Goal: Transaction & Acquisition: Purchase product/service

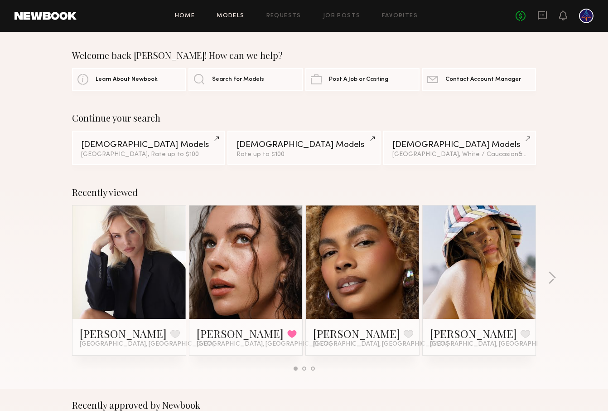
click at [232, 16] on link "Models" at bounding box center [231, 16] width 28 height 6
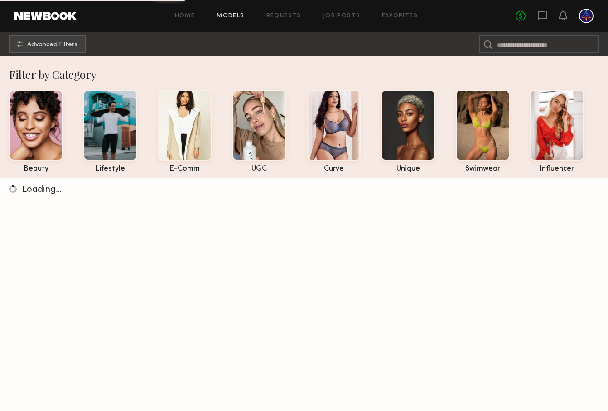
click at [342, 19] on div "Home Models Requests Job Posts Favorites Sign Out No fees up to $5,000" at bounding box center [335, 16] width 517 height 14
click at [342, 18] on link "Job Posts" at bounding box center [342, 16] width 38 height 6
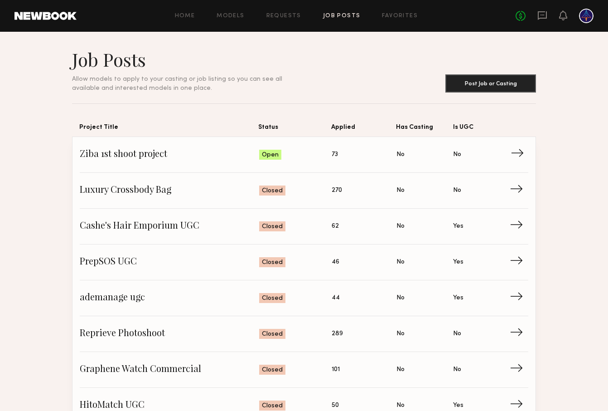
click at [130, 153] on span "Ziba 1st shoot project" at bounding box center [169, 155] width 179 height 14
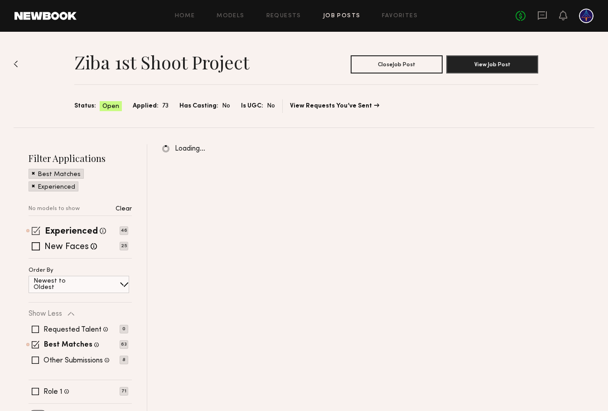
click at [33, 229] on span at bounding box center [36, 230] width 9 height 9
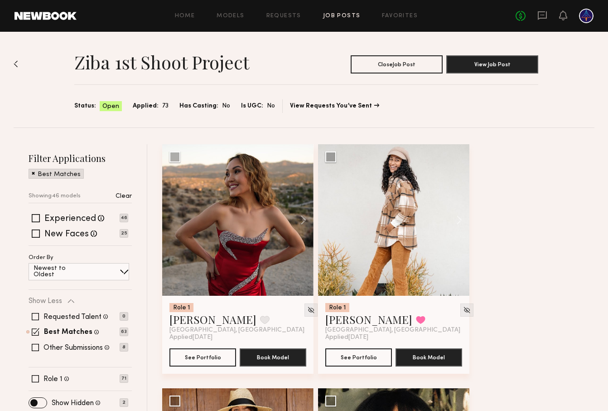
click at [34, 172] on span at bounding box center [33, 173] width 3 height 8
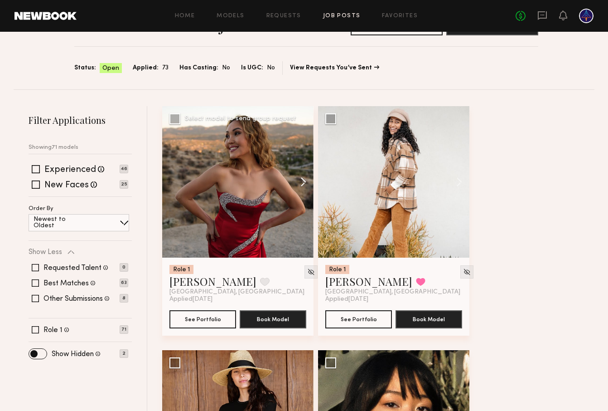
scroll to position [38, 0]
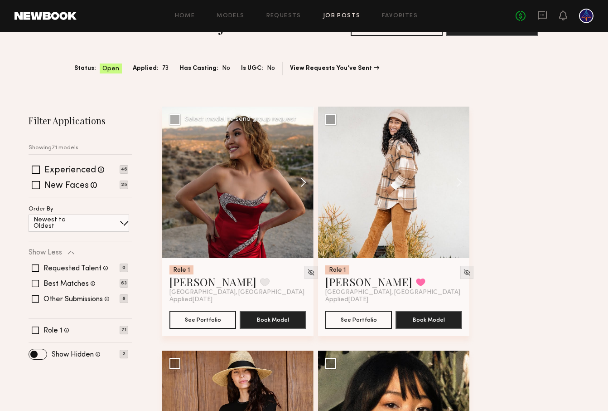
click at [301, 185] on button at bounding box center [299, 181] width 29 height 151
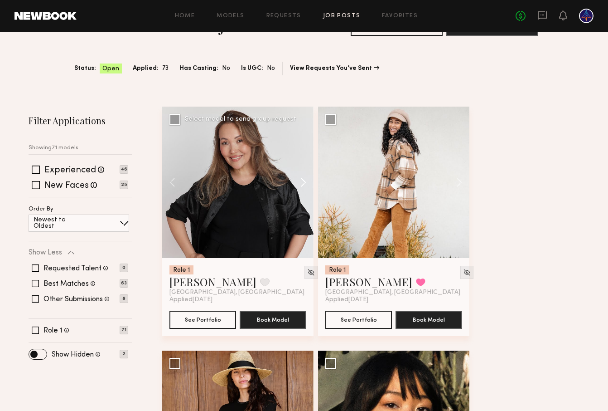
scroll to position [37, 0]
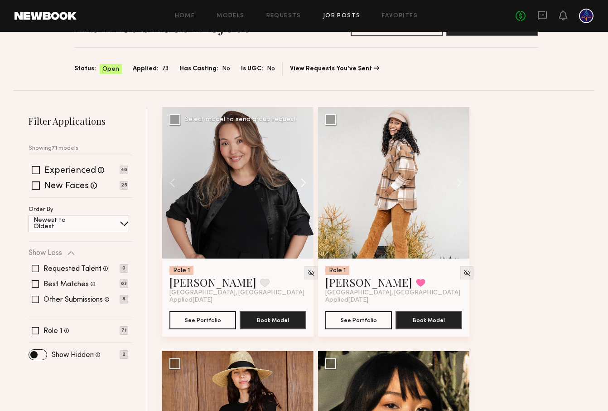
click at [301, 185] on button at bounding box center [299, 182] width 29 height 151
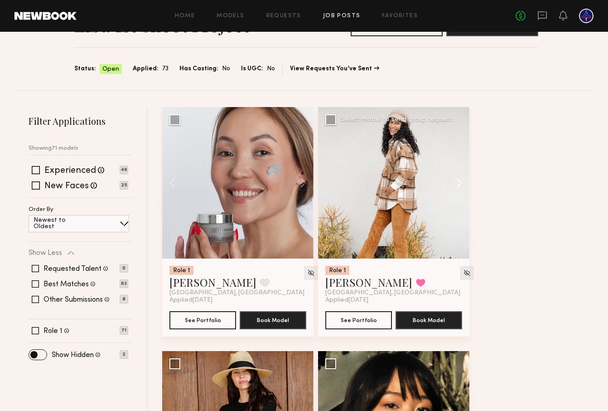
click at [453, 178] on button at bounding box center [454, 182] width 29 height 151
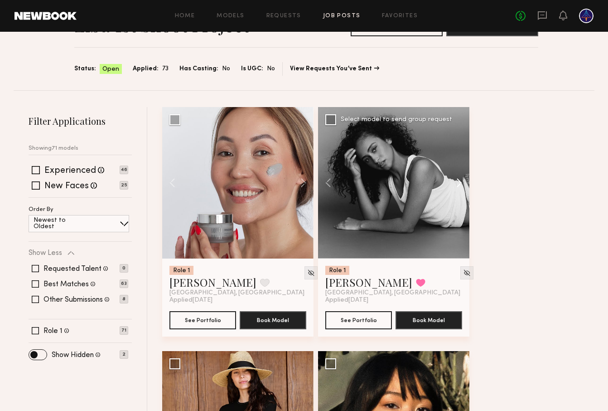
click at [453, 178] on button at bounding box center [454, 182] width 29 height 151
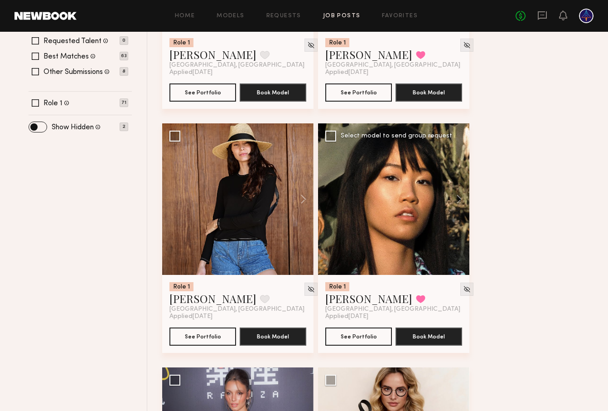
scroll to position [264, 0]
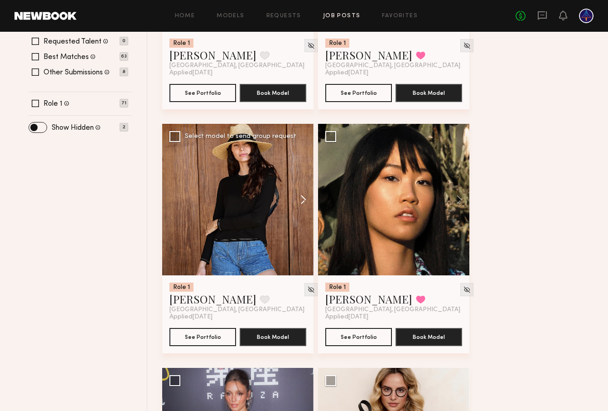
click at [304, 202] on button at bounding box center [299, 199] width 29 height 151
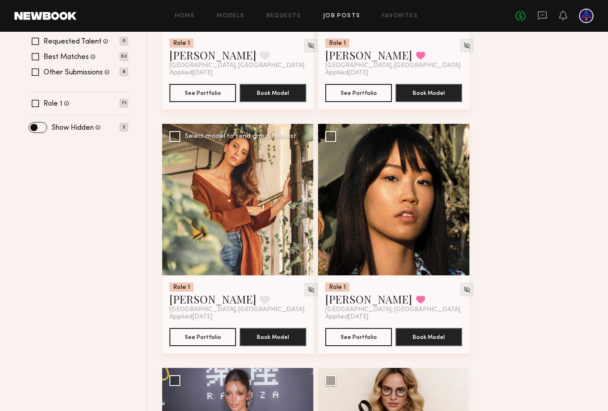
click at [304, 202] on button at bounding box center [299, 199] width 29 height 151
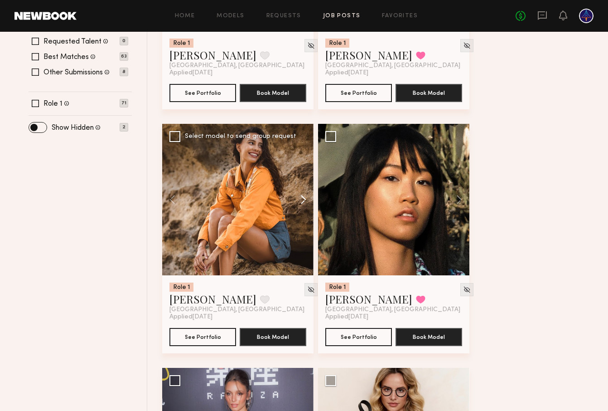
click at [304, 202] on button at bounding box center [299, 199] width 29 height 151
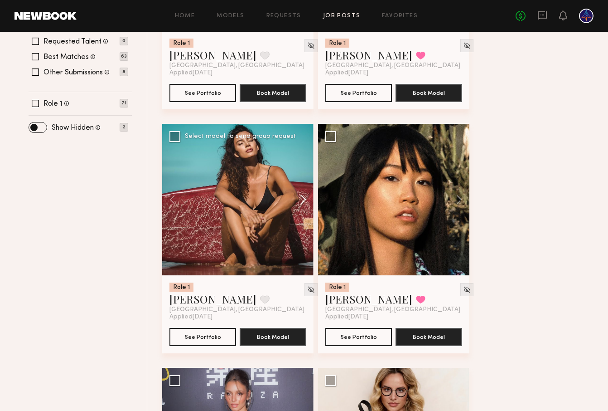
click at [304, 202] on button at bounding box center [299, 199] width 29 height 151
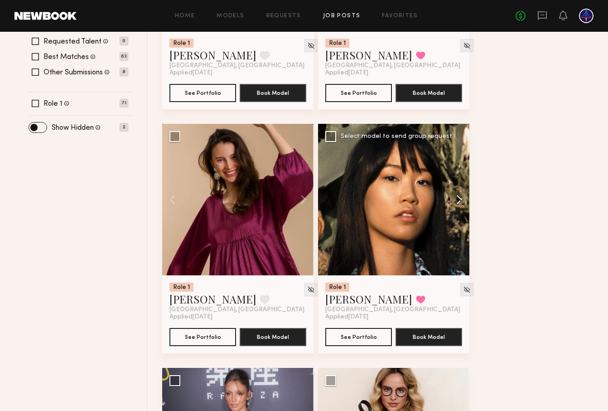
click at [456, 190] on button at bounding box center [454, 199] width 29 height 151
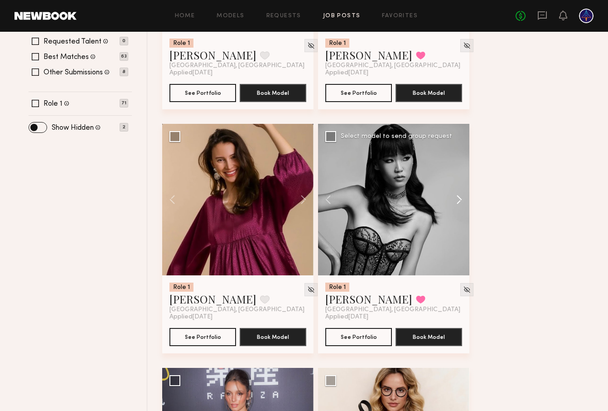
click at [456, 190] on button at bounding box center [454, 199] width 29 height 151
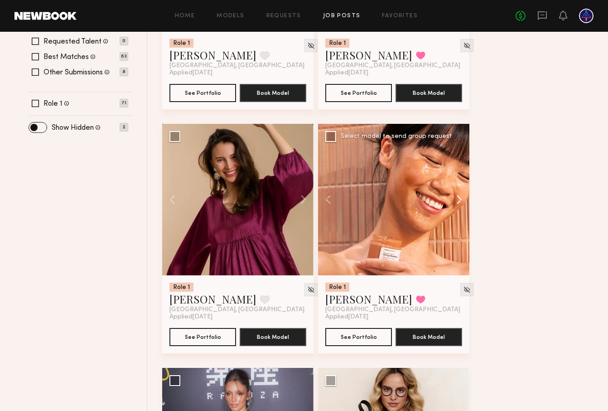
click at [452, 194] on button at bounding box center [454, 199] width 29 height 151
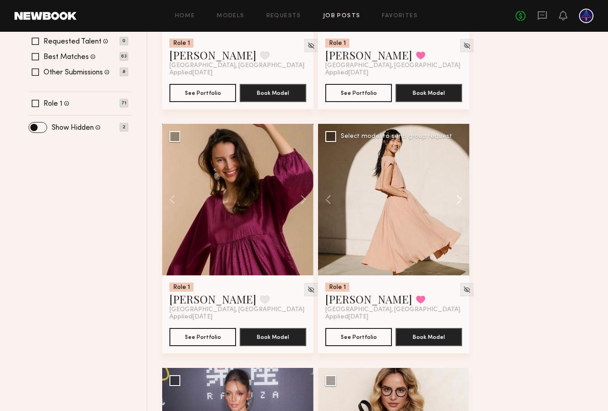
click at [452, 194] on button at bounding box center [454, 199] width 29 height 151
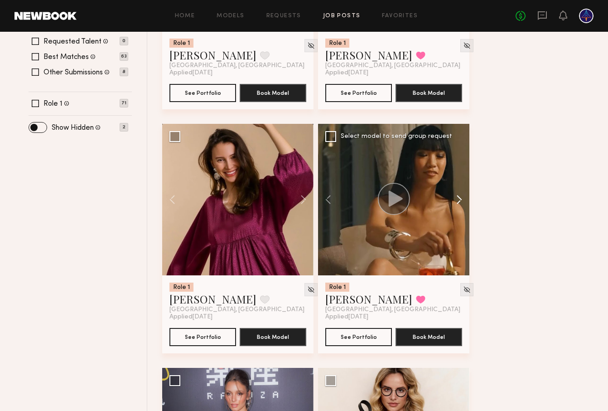
click at [452, 194] on button at bounding box center [454, 199] width 29 height 151
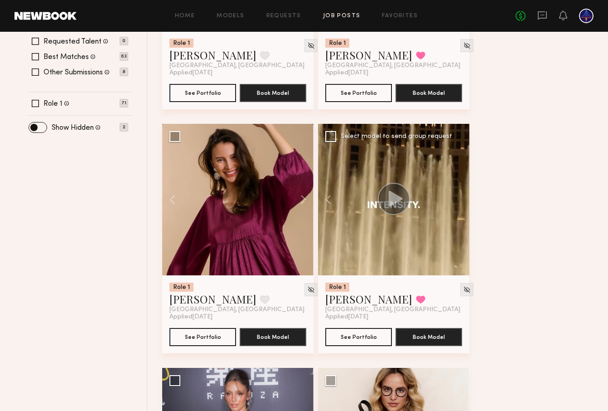
click at [452, 194] on div at bounding box center [393, 199] width 151 height 151
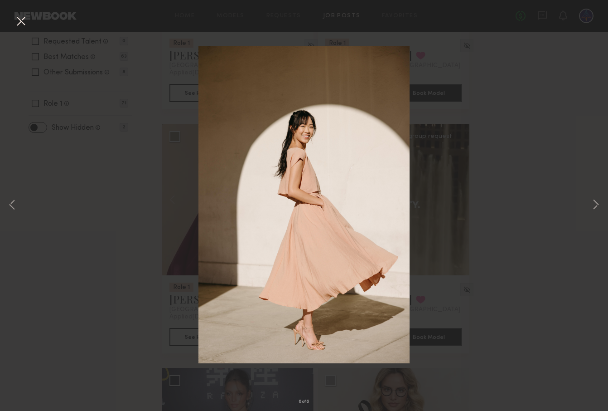
drag, startPoint x: 24, startPoint y: 22, endPoint x: 34, endPoint y: 36, distance: 17.5
click at [24, 22] on button at bounding box center [21, 22] width 14 height 16
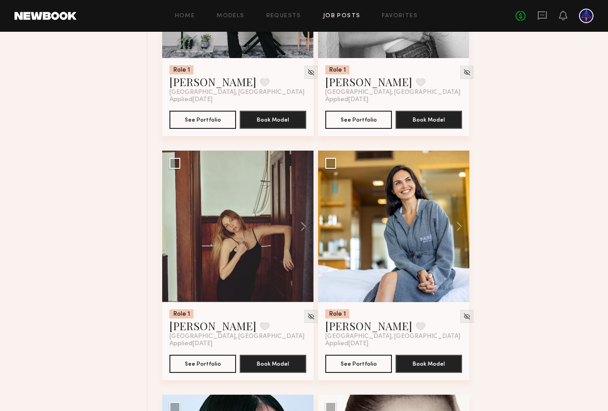
scroll to position [967, 0]
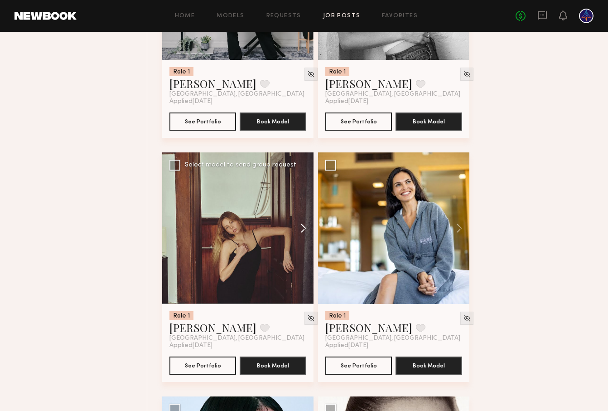
click at [299, 231] on button at bounding box center [299, 227] width 29 height 151
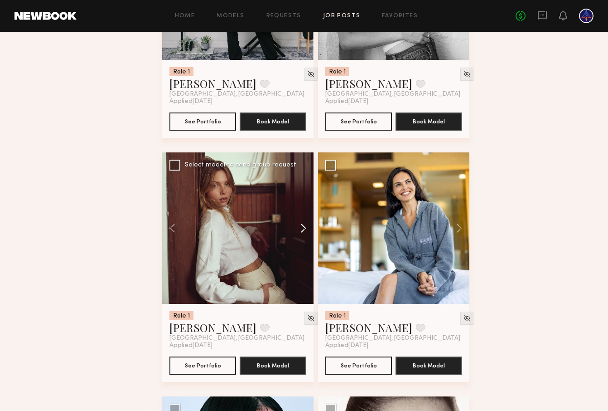
click at [299, 231] on button at bounding box center [299, 227] width 29 height 151
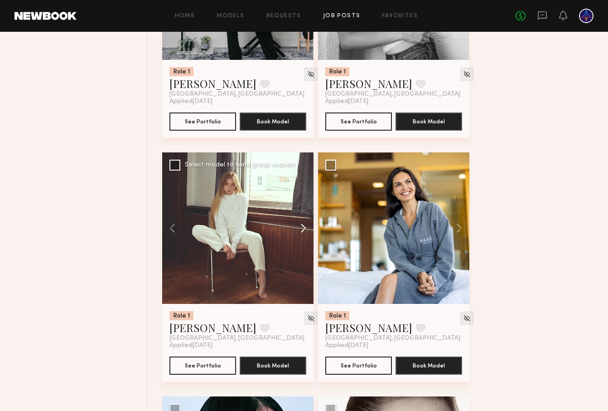
click at [299, 231] on button at bounding box center [299, 227] width 29 height 151
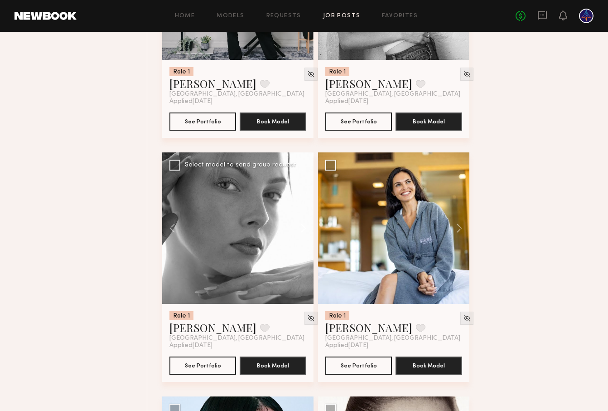
click at [299, 231] on button at bounding box center [299, 227] width 29 height 151
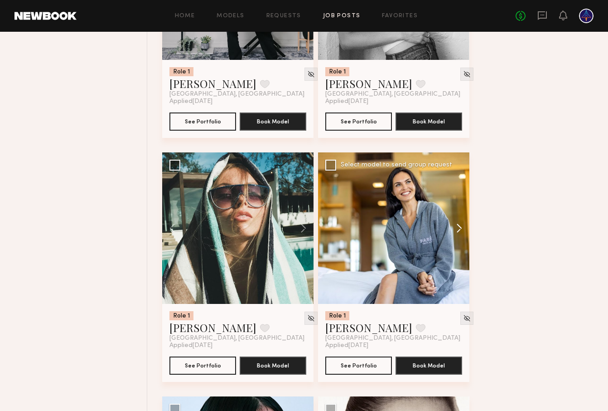
click at [459, 227] on button at bounding box center [454, 227] width 29 height 151
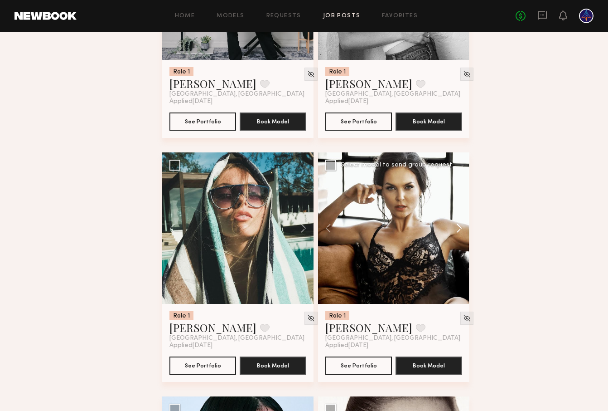
click at [459, 227] on button at bounding box center [454, 227] width 29 height 151
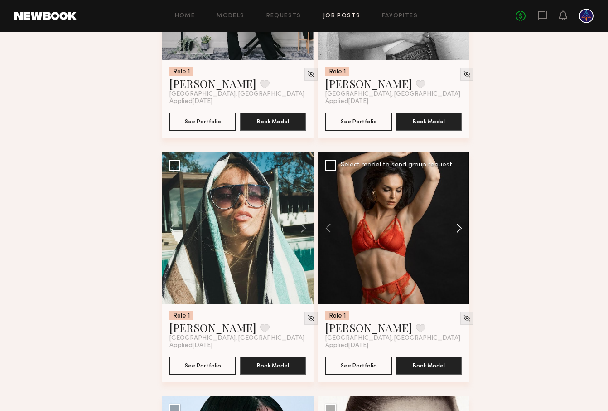
click at [459, 227] on button at bounding box center [454, 227] width 29 height 151
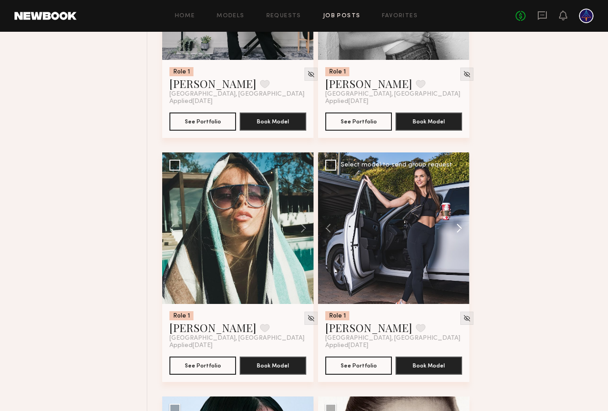
click at [459, 227] on button at bounding box center [454, 227] width 29 height 151
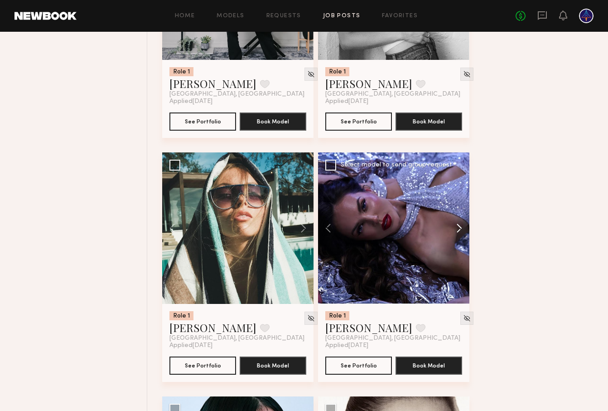
click at [459, 227] on button at bounding box center [454, 227] width 29 height 151
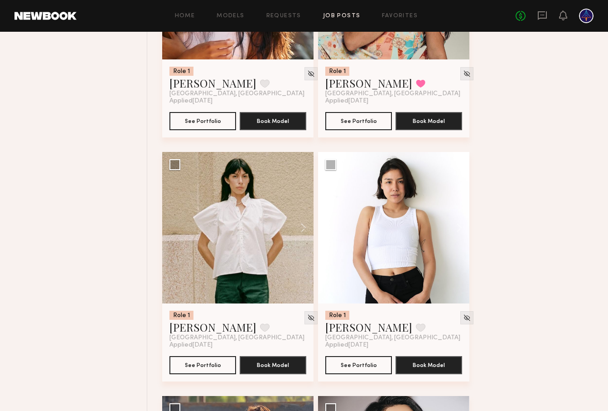
scroll to position [3401, 0]
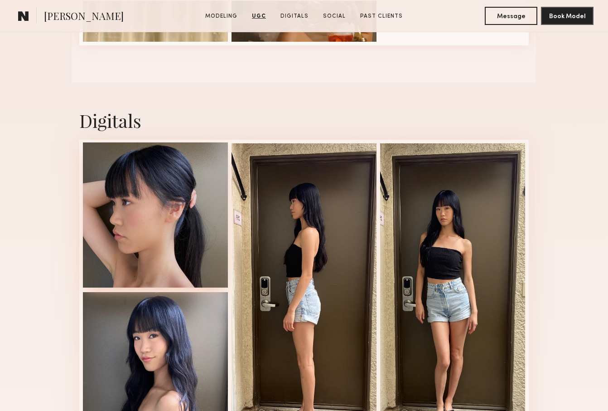
scroll to position [1138, 0]
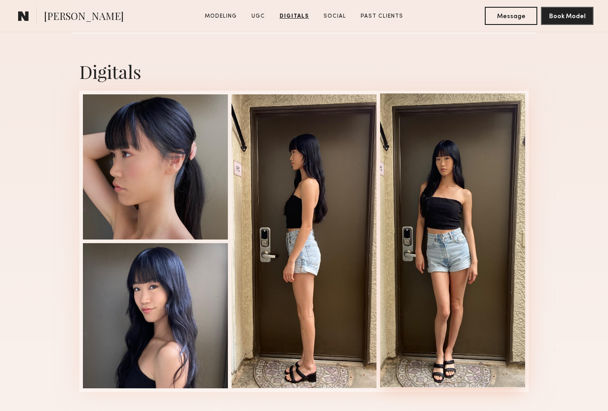
click at [456, 203] on div at bounding box center [452, 240] width 145 height 294
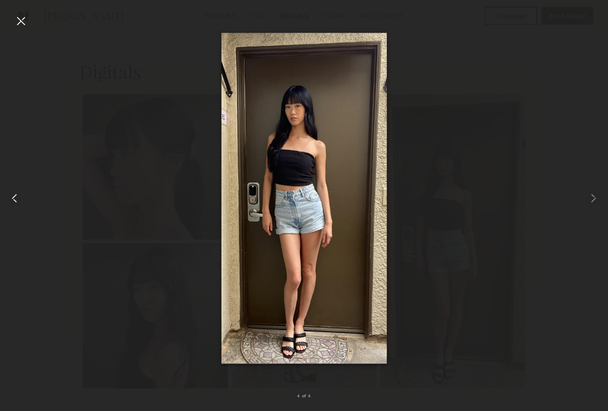
click at [17, 202] on common-icon at bounding box center [14, 198] width 14 height 14
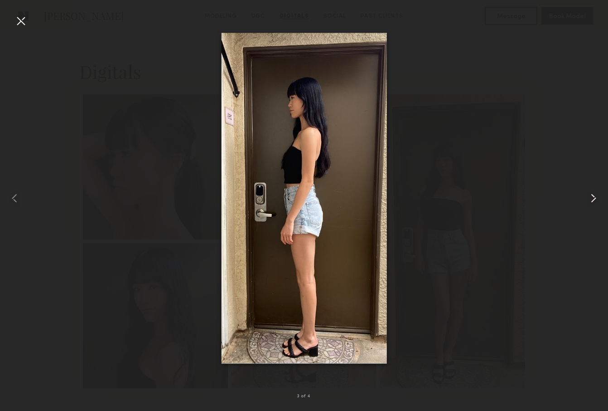
click at [592, 198] on common-icon at bounding box center [593, 198] width 14 height 14
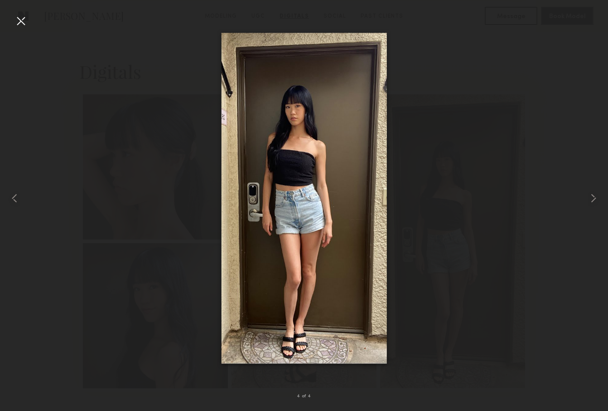
click at [31, 20] on div at bounding box center [304, 197] width 608 height 367
click at [22, 22] on div at bounding box center [21, 21] width 14 height 14
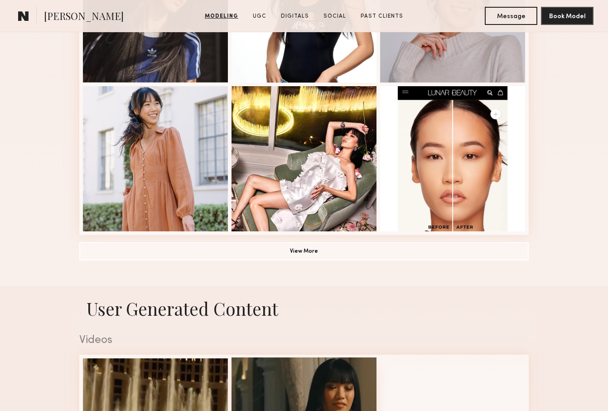
scroll to position [534, 0]
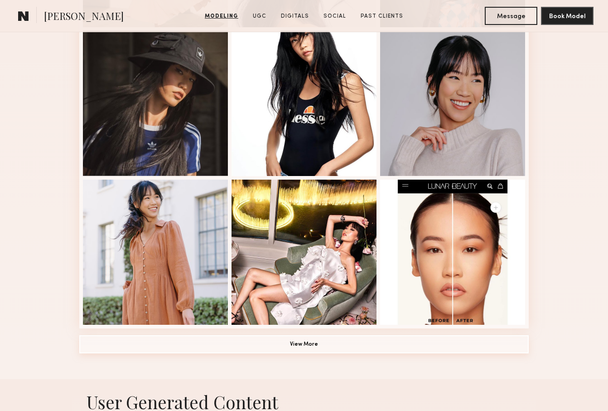
click at [309, 345] on button "View More" at bounding box center [303, 344] width 449 height 18
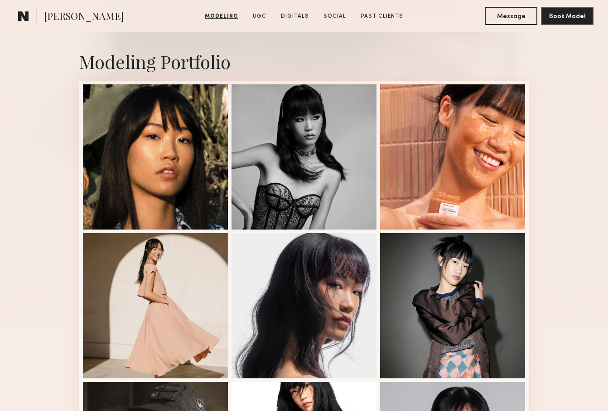
scroll to position [252, 0]
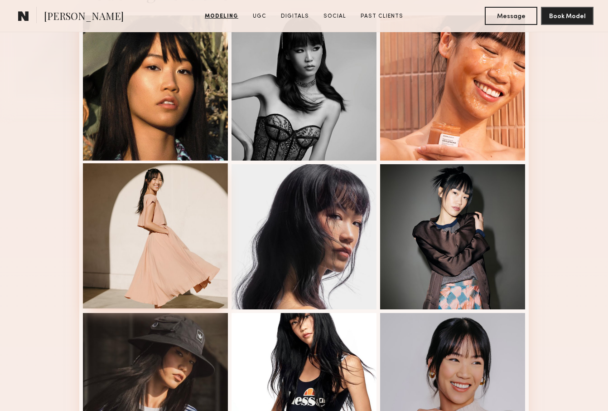
click at [183, 272] on div at bounding box center [155, 235] width 145 height 145
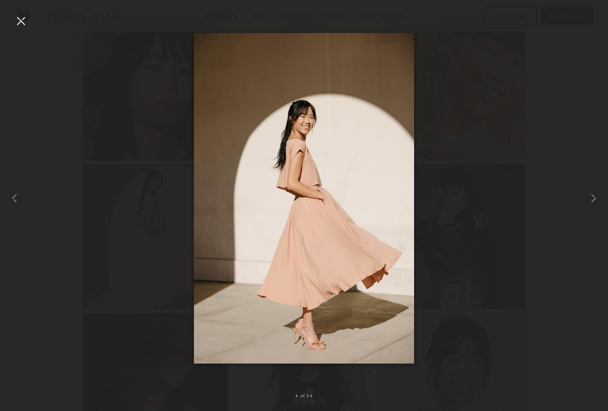
click at [18, 22] on div at bounding box center [21, 21] width 14 height 14
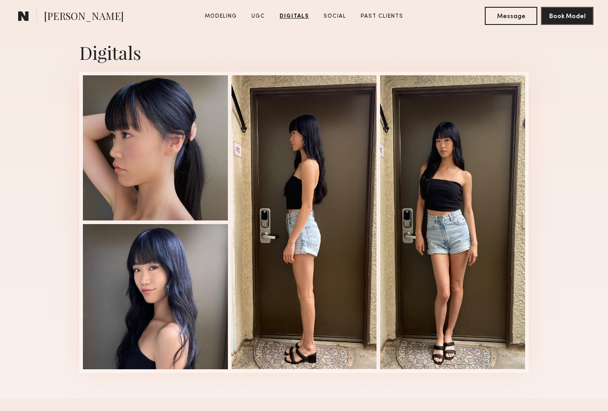
scroll to position [1682, 0]
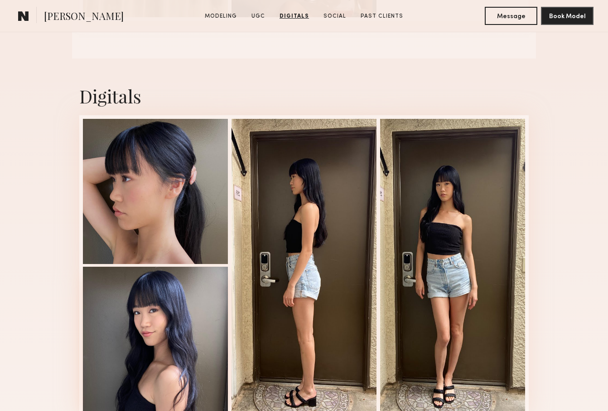
click at [184, 298] on div at bounding box center [155, 338] width 145 height 145
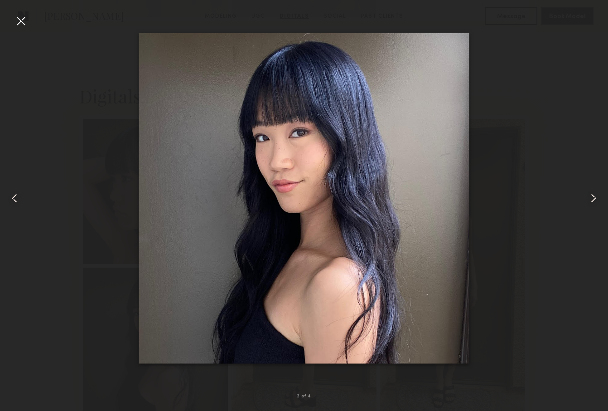
click at [19, 24] on div at bounding box center [21, 21] width 14 height 14
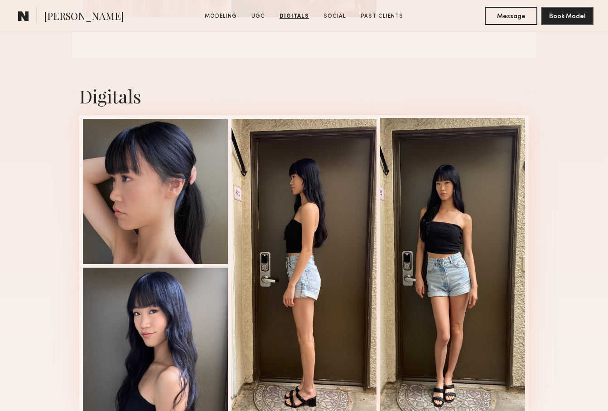
click at [478, 226] on div at bounding box center [452, 265] width 145 height 294
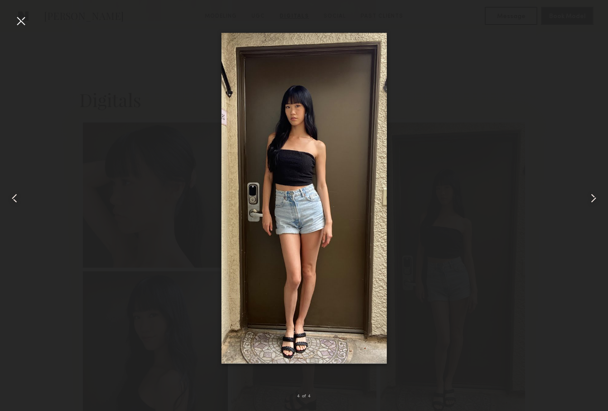
click at [12, 20] on div at bounding box center [12, 197] width 24 height 367
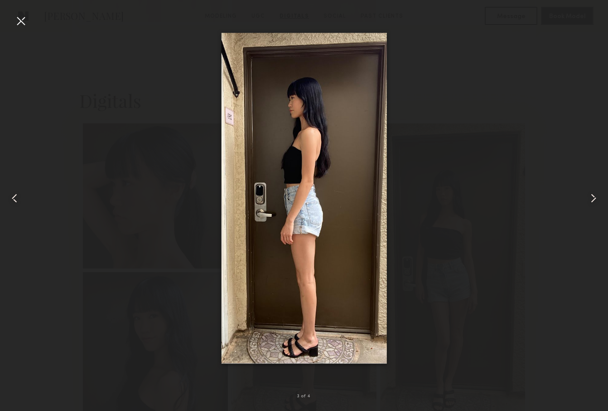
scroll to position [1677, 0]
click at [17, 17] on div at bounding box center [21, 21] width 14 height 14
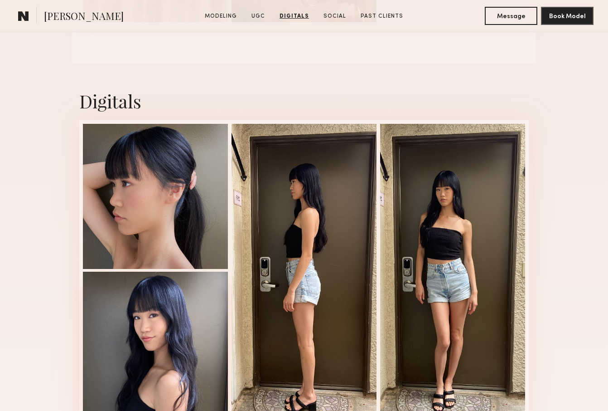
click at [138, 316] on div at bounding box center [155, 343] width 145 height 145
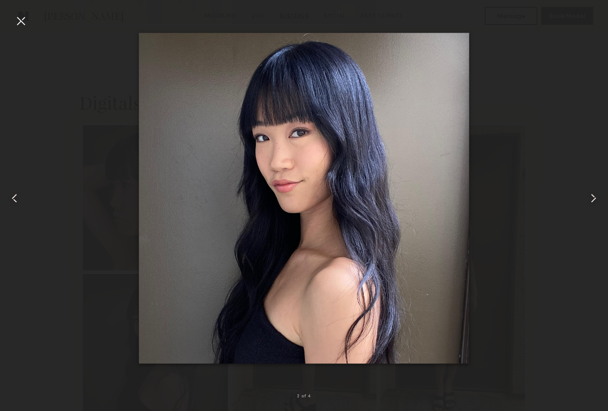
scroll to position [1675, 0]
click at [23, 21] on div at bounding box center [21, 21] width 14 height 14
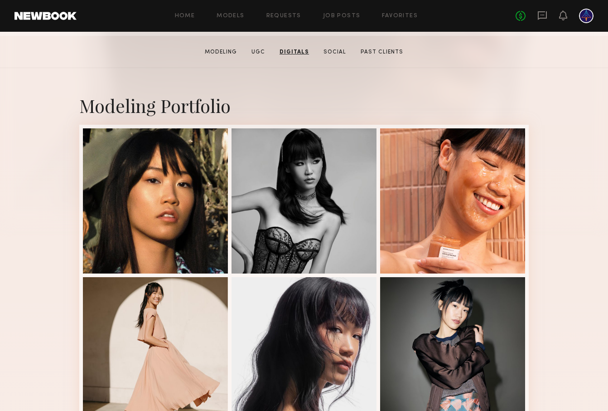
scroll to position [0, 0]
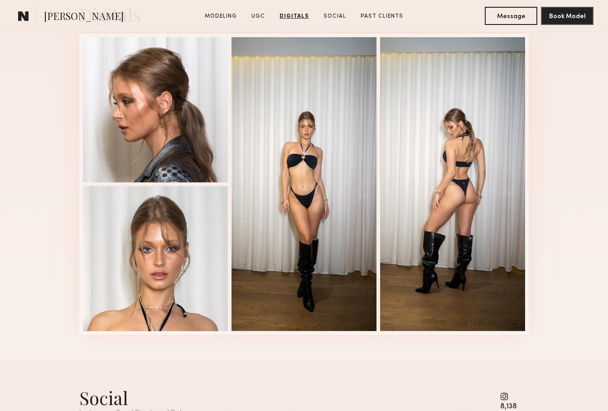
scroll to position [2256, 0]
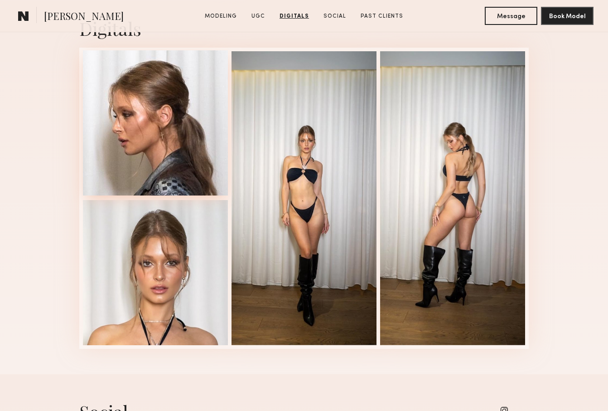
click at [169, 142] on div at bounding box center [155, 122] width 145 height 145
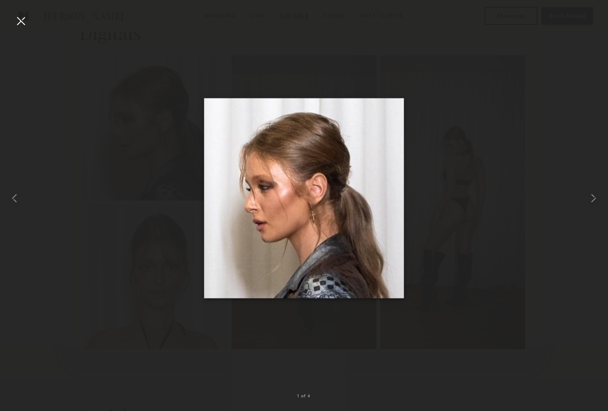
scroll to position [2251, 0]
click at [587, 195] on common-icon at bounding box center [593, 198] width 14 height 14
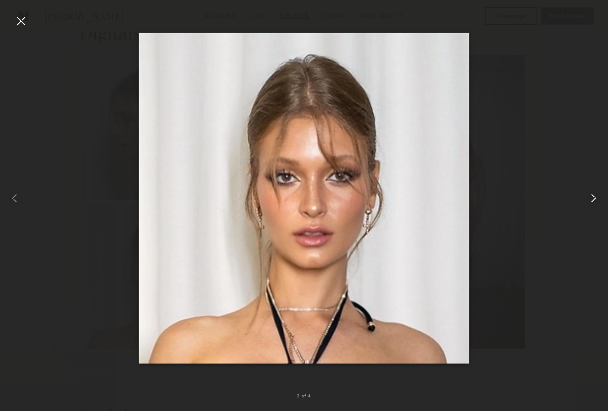
click at [587, 195] on common-icon at bounding box center [593, 198] width 14 height 14
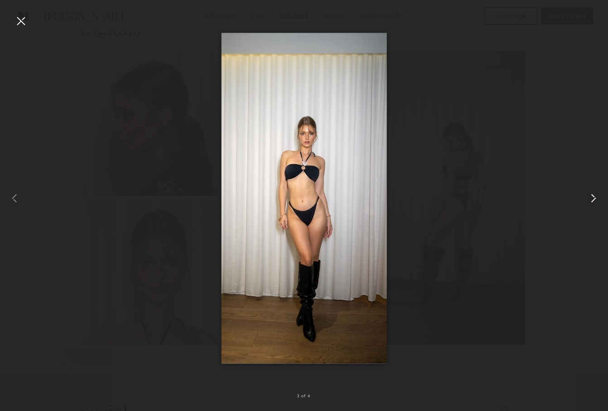
click at [587, 195] on common-icon at bounding box center [593, 198] width 14 height 14
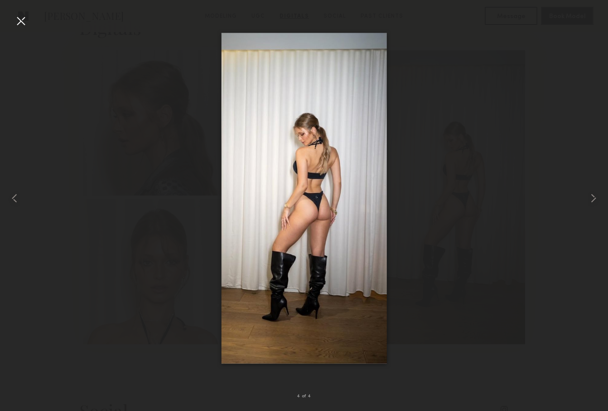
click at [24, 19] on div at bounding box center [21, 21] width 14 height 14
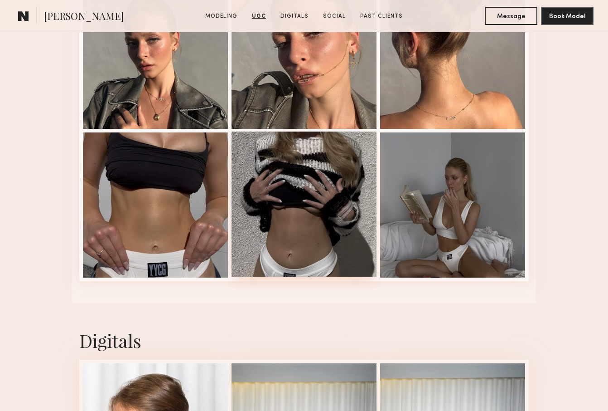
scroll to position [1942, 0]
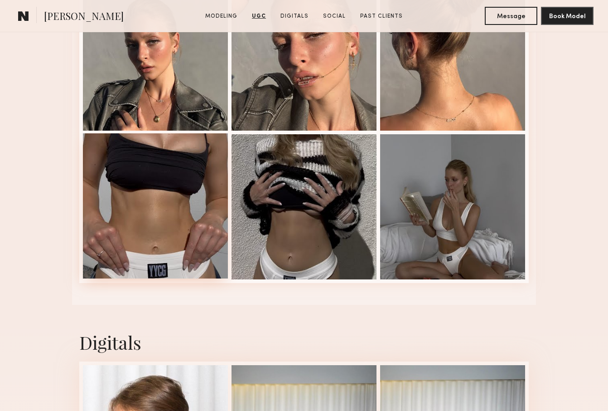
click at [148, 185] on div at bounding box center [155, 205] width 145 height 145
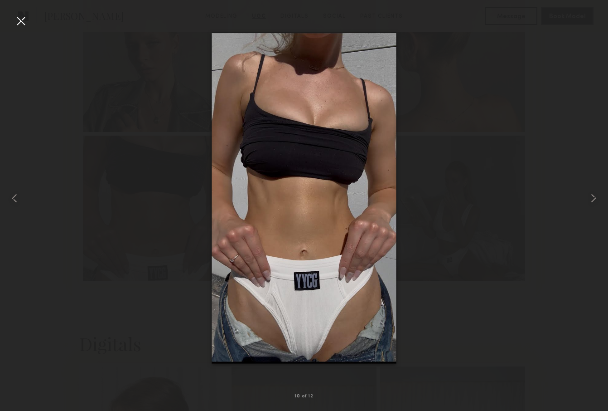
click at [18, 19] on div at bounding box center [21, 21] width 14 height 14
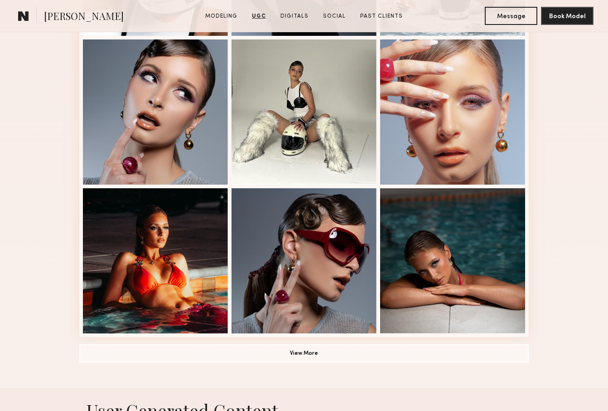
scroll to position [486, 0]
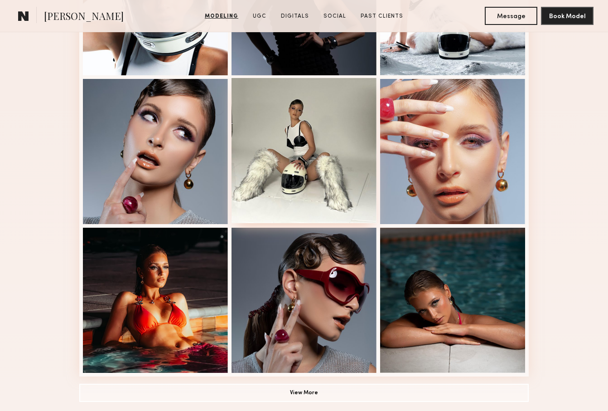
click at [285, 141] on div at bounding box center [304, 150] width 145 height 145
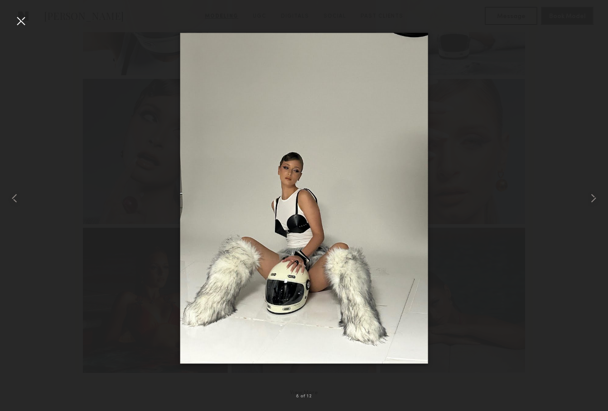
click at [14, 22] on div at bounding box center [21, 21] width 14 height 14
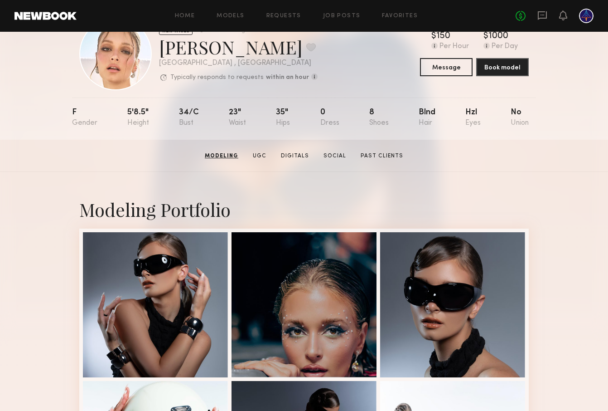
scroll to position [0, 0]
